Goal: Find specific page/section: Find specific page/section

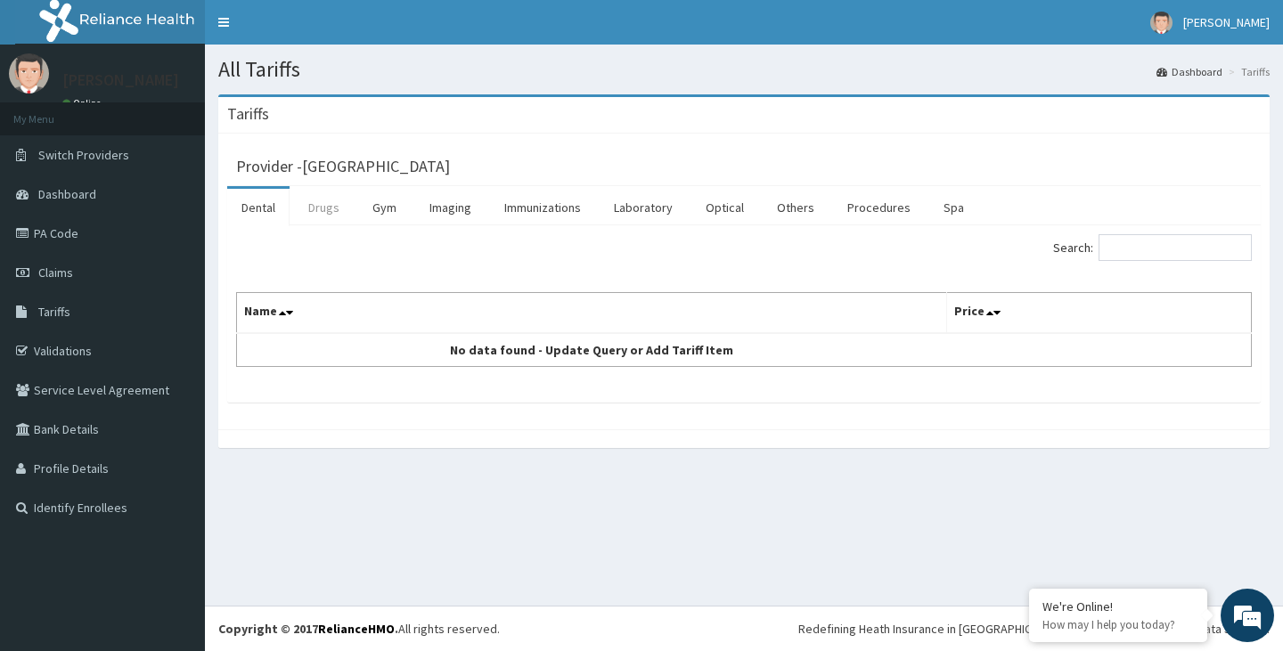
click at [313, 214] on link "Drugs" at bounding box center [324, 207] width 60 height 37
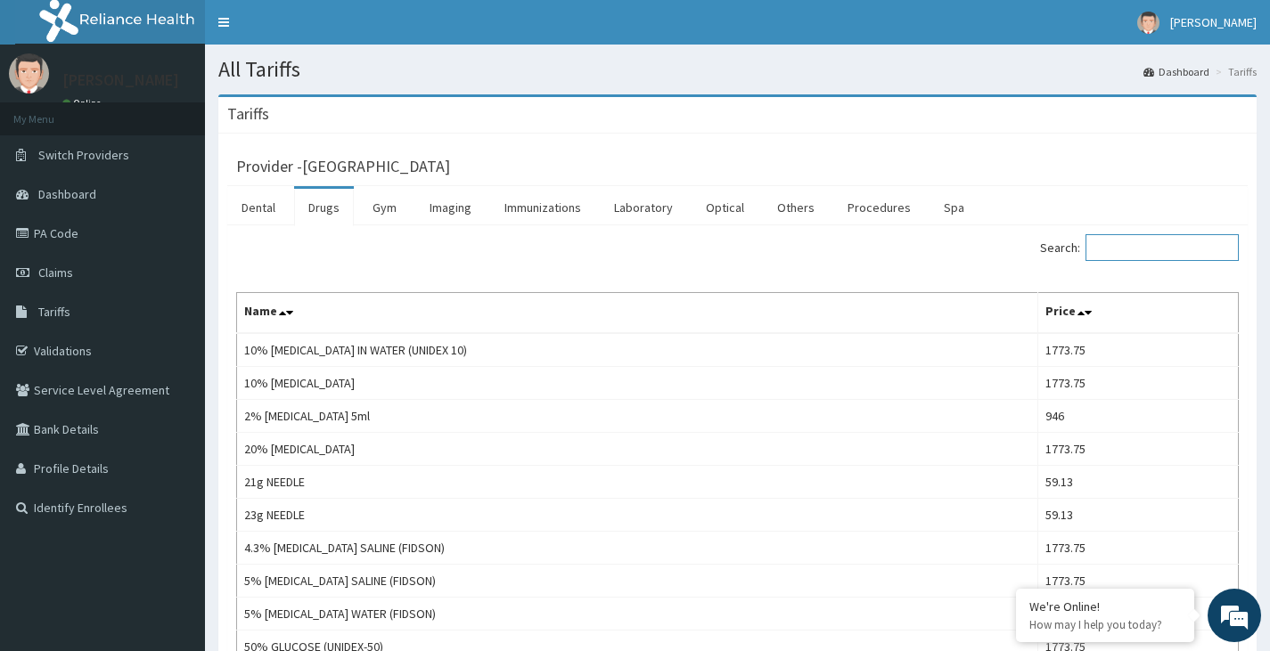
click at [1128, 246] on input "Search:" at bounding box center [1161, 247] width 153 height 27
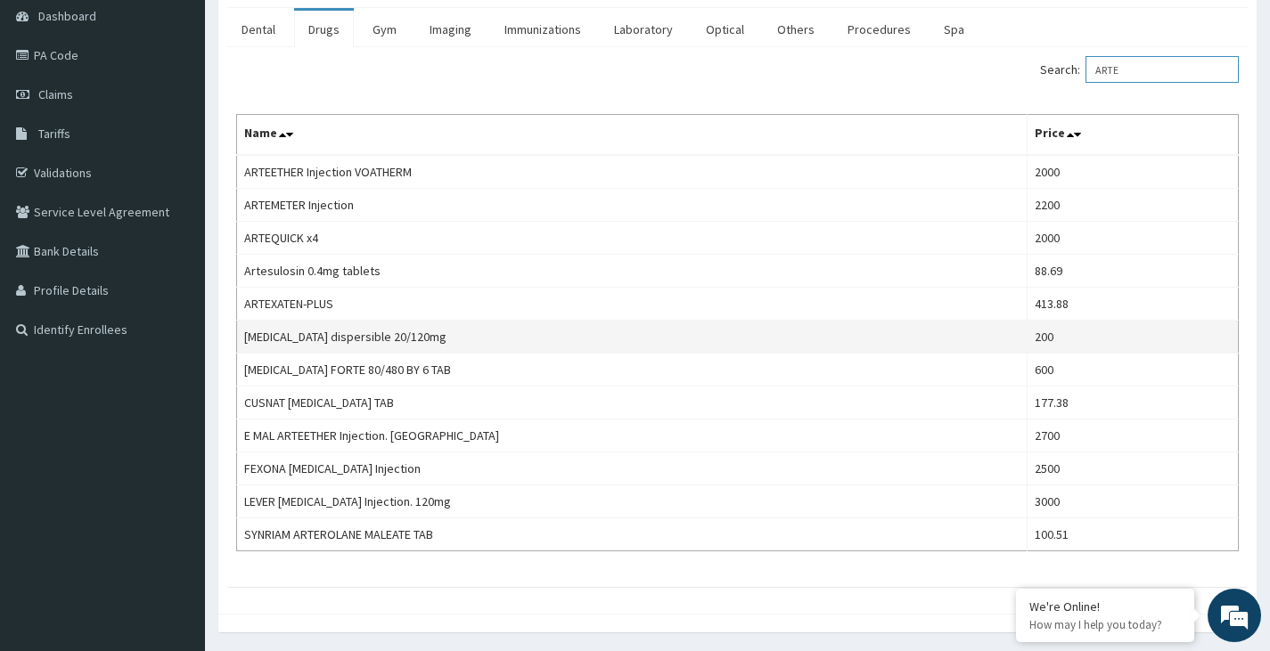
scroll to position [236, 0]
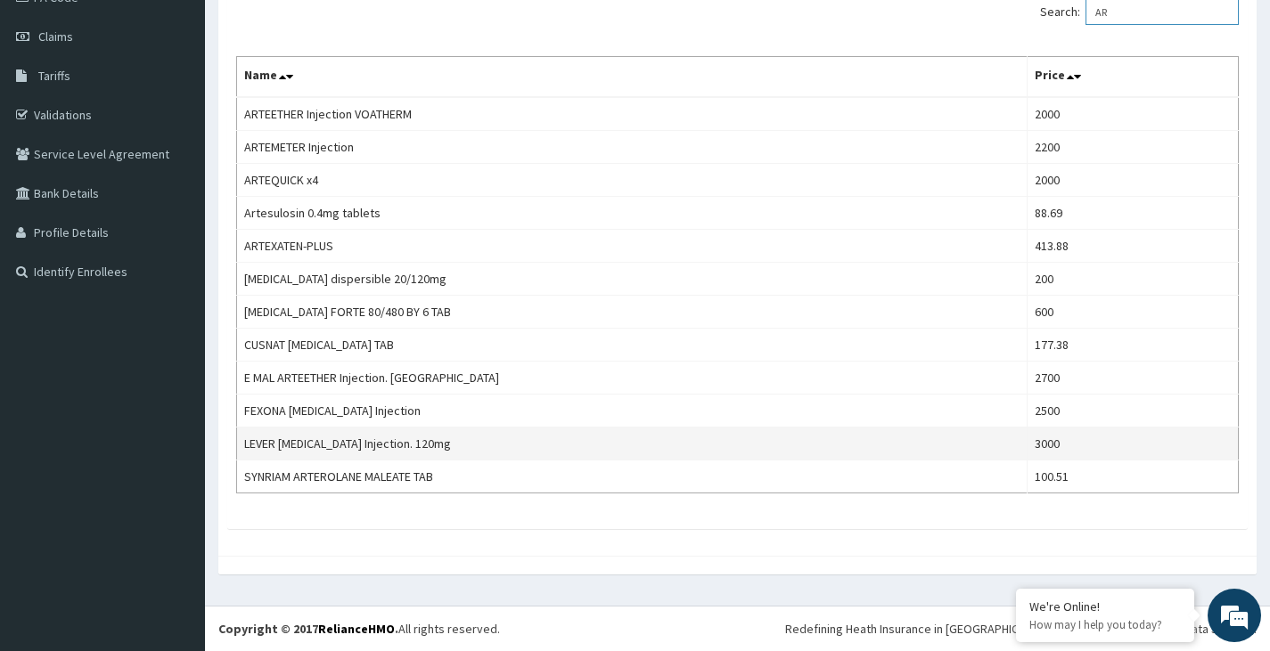
type input "A"
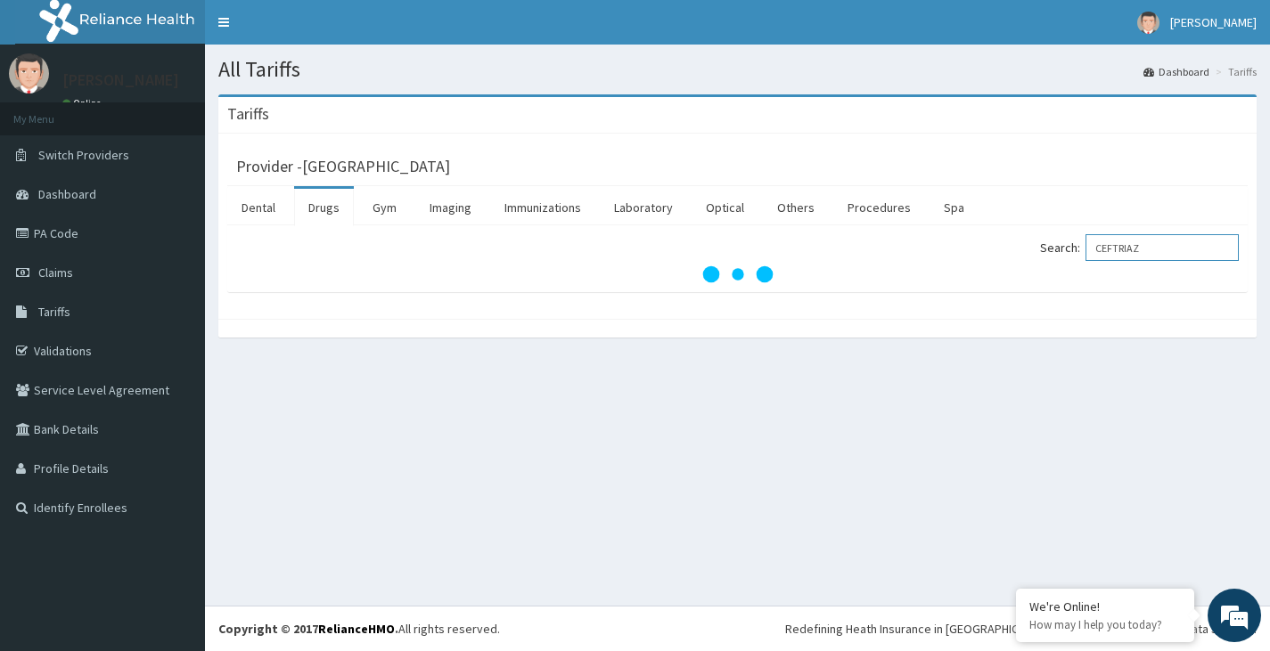
scroll to position [0, 0]
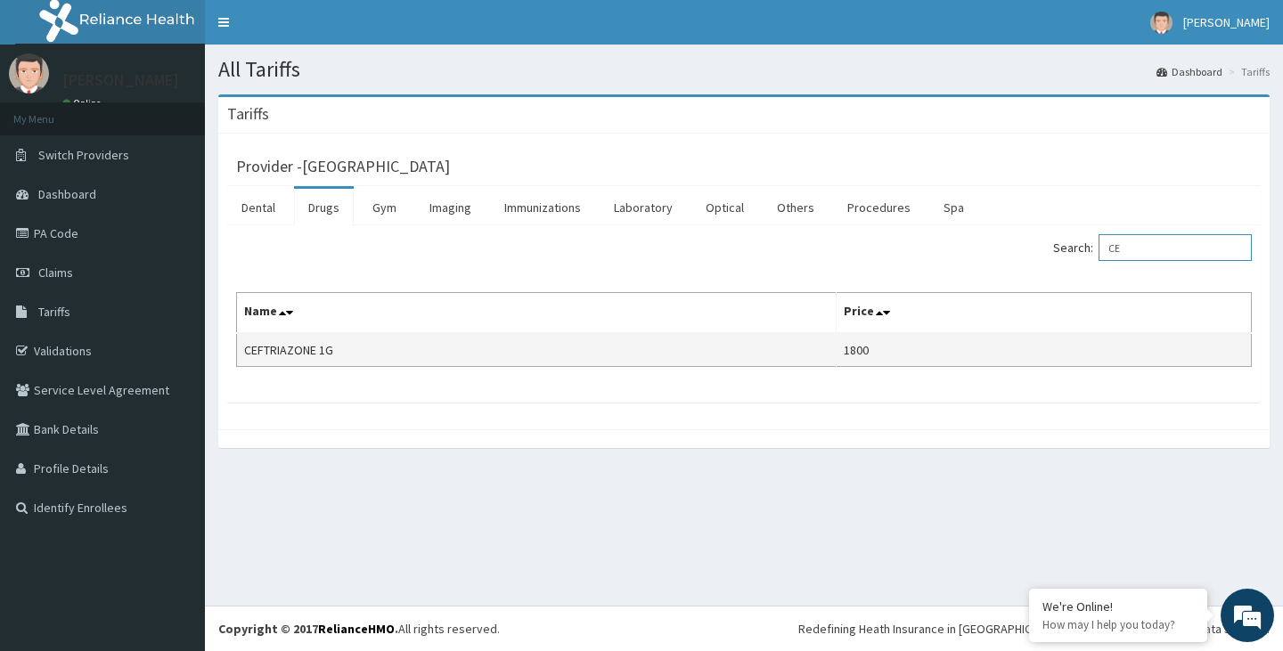
type input "C"
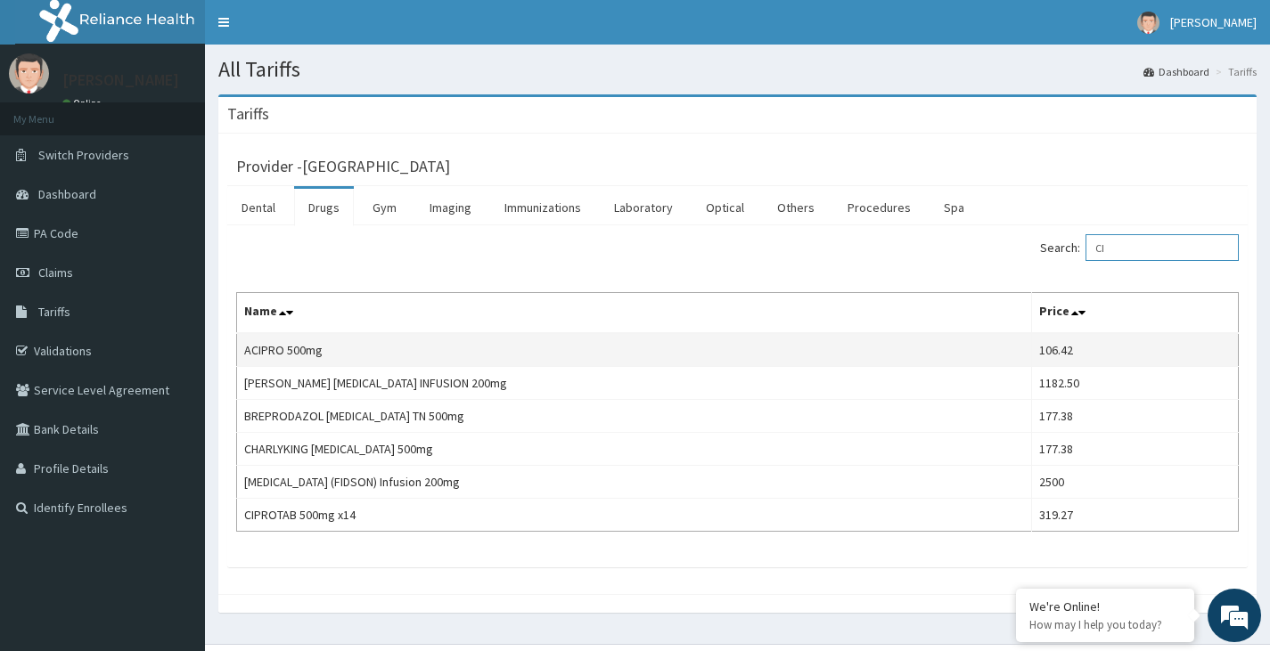
type input "C"
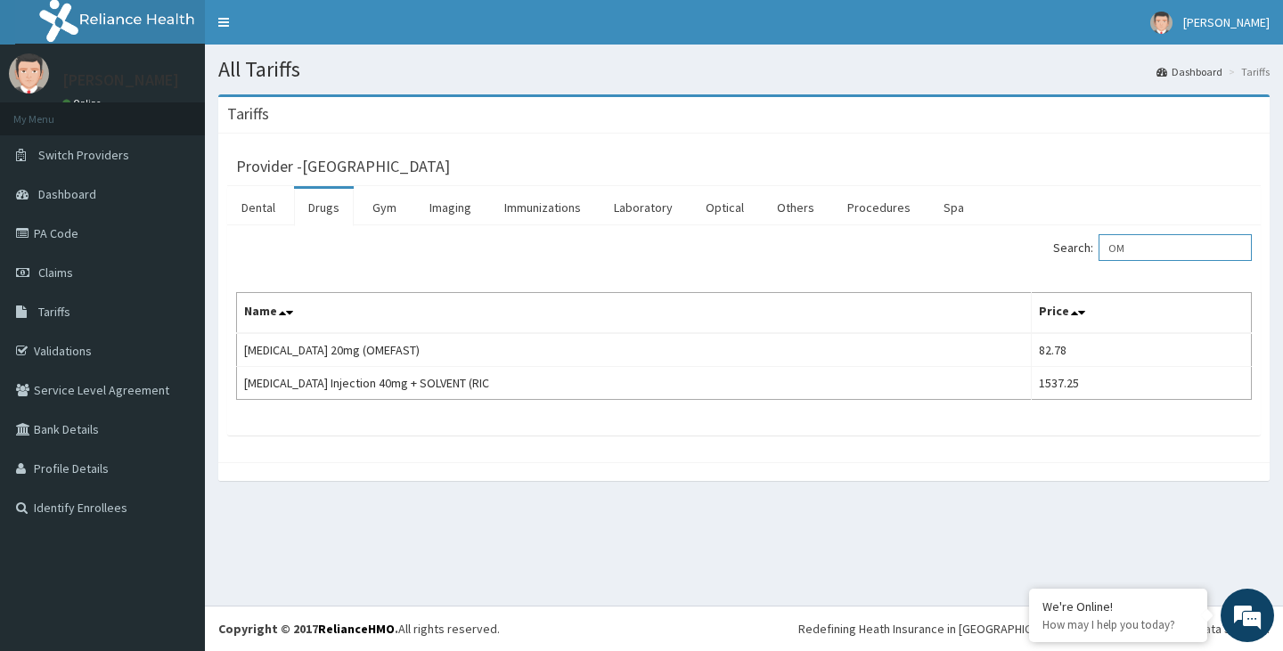
type input "O"
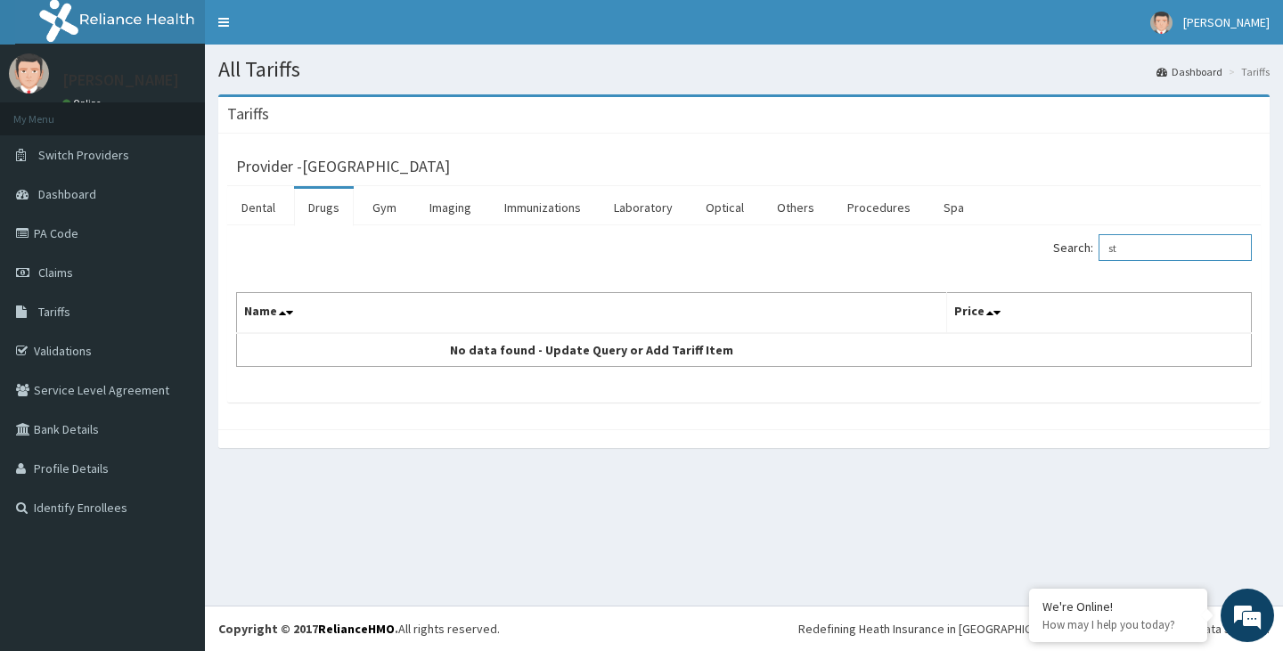
type input "s"
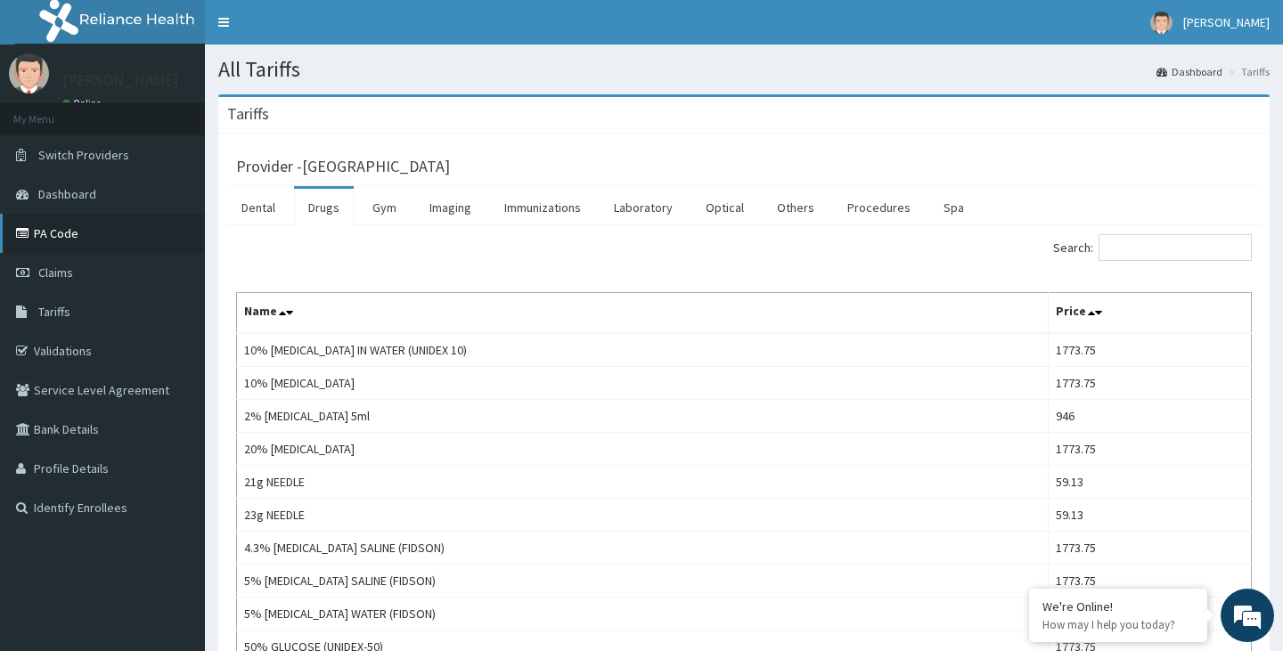
click at [46, 234] on link "PA Code" at bounding box center [102, 233] width 205 height 39
